Goal: Communication & Community: Answer question/provide support

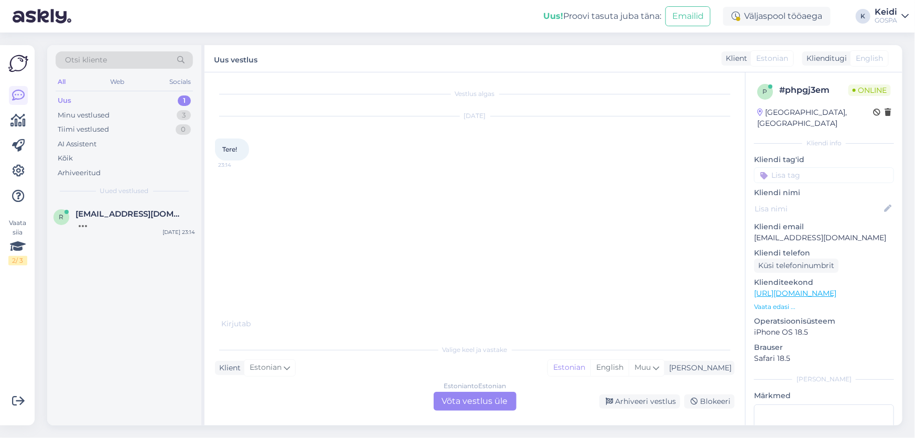
click at [459, 404] on div "Estonian to Estonian Võta vestlus üle" at bounding box center [475, 401] width 83 height 19
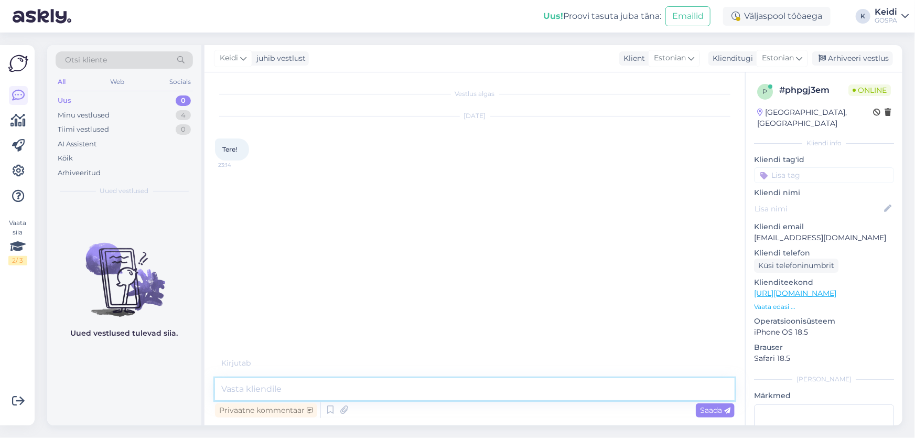
click at [378, 383] on textarea at bounding box center [475, 389] width 520 height 22
type textarea "Tere"
click at [338, 391] on textarea at bounding box center [475, 389] width 520 height 22
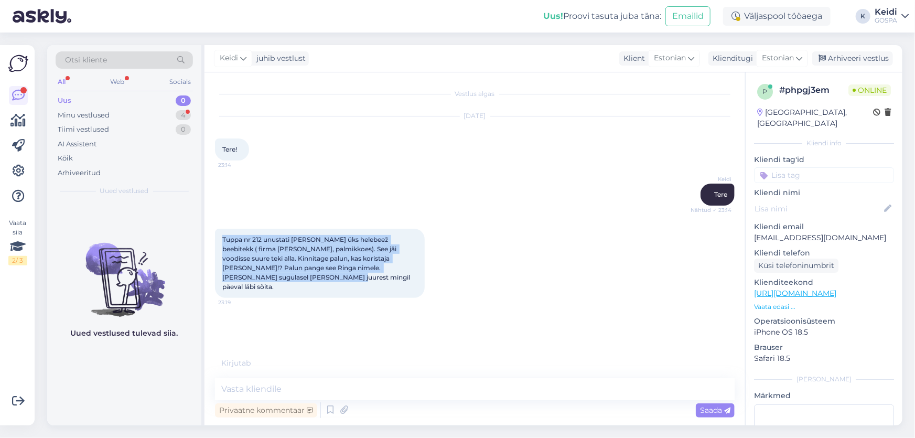
drag, startPoint x: 222, startPoint y: 238, endPoint x: 317, endPoint y: 275, distance: 101.8
click at [317, 275] on div "Tuppa nr 212 unustati [PERSON_NAME] üks helebeež beebitekk ( firma [PERSON_NAME…" at bounding box center [320, 263] width 210 height 69
copy span "Tuppa nr 212 unustati [PERSON_NAME] üks helebeež beebitekk ( firma [PERSON_NAME…"
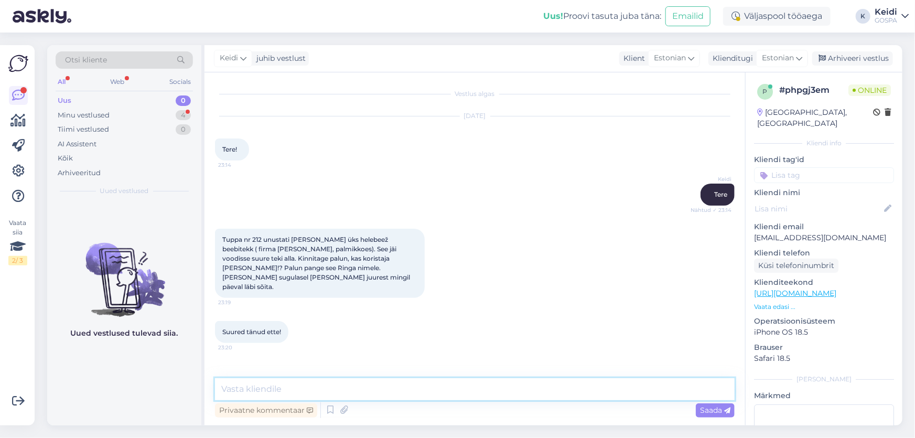
click at [316, 388] on textarea at bounding box center [475, 389] width 520 height 22
type textarea "Täname teatamast. Uurin, kas koristajad on selle leidnud."
click at [702, 410] on span "Saada" at bounding box center [715, 409] width 30 height 9
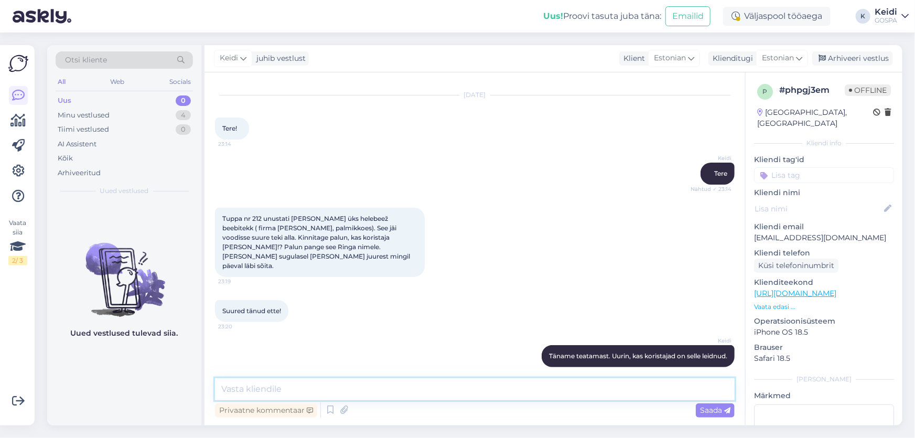
click at [292, 390] on textarea at bounding box center [475, 389] width 520 height 22
type textarea "R"
type textarea "Tekike leitud."
click at [701, 411] on span "Saada" at bounding box center [715, 409] width 30 height 9
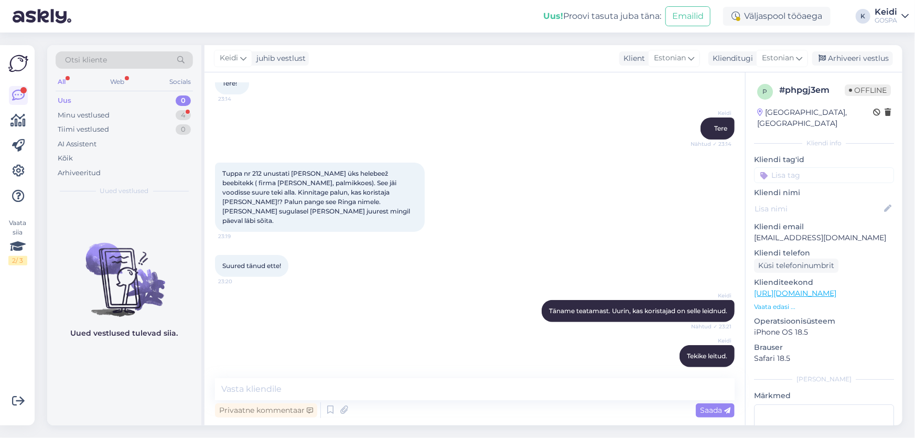
scroll to position [121, 0]
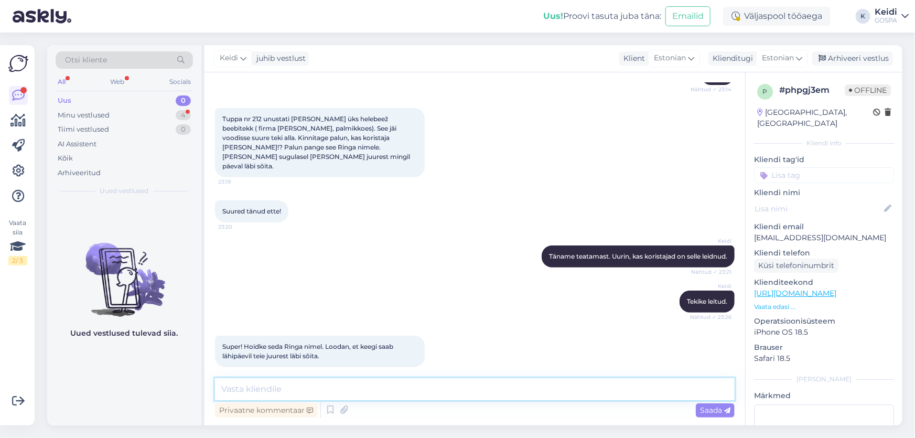
click at [300, 388] on textarea at bounding box center [475, 389] width 520 height 22
click at [94, 110] on div "Minu vestlused" at bounding box center [84, 115] width 52 height 10
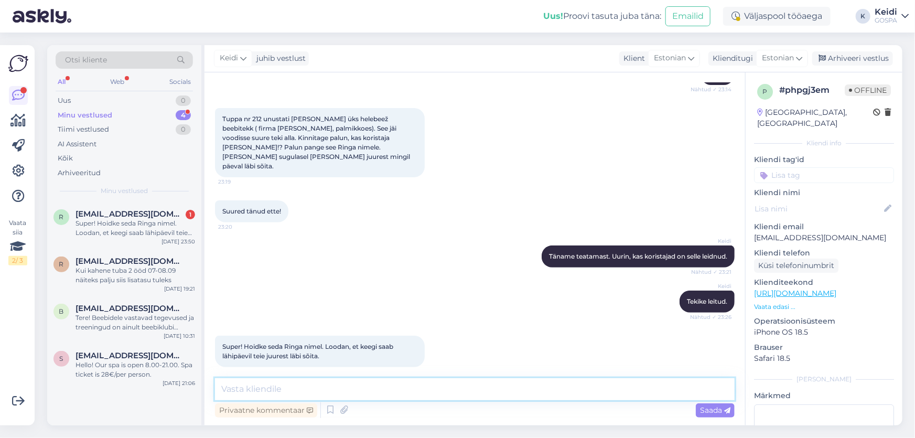
click at [395, 387] on textarea at bounding box center [475, 389] width 520 height 22
